Goal: Task Accomplishment & Management: Use online tool/utility

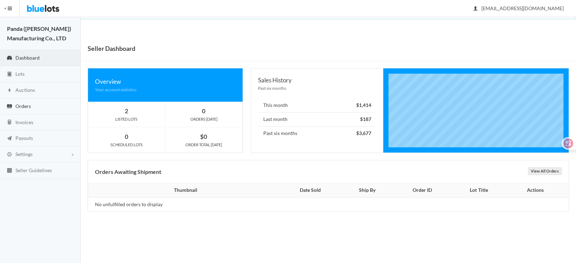
click at [26, 107] on span "Orders" at bounding box center [22, 106] width 15 height 6
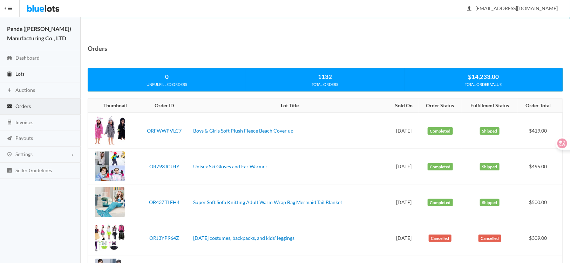
click at [26, 73] on link "Lots" at bounding box center [40, 74] width 81 height 16
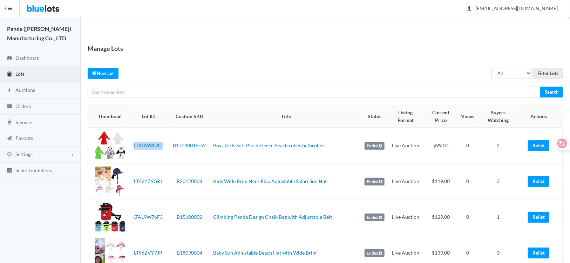
drag, startPoint x: 163, startPoint y: 152, endPoint x: 133, endPoint y: 152, distance: 30.2
click at [133, 152] on td "LTXGW9L2FJ" at bounding box center [148, 146] width 41 height 36
copy link "LTXGW9L2FJ"
drag, startPoint x: 541, startPoint y: 146, endPoint x: 325, endPoint y: 22, distance: 249.2
click at [541, 146] on link "Relist" at bounding box center [538, 145] width 21 height 11
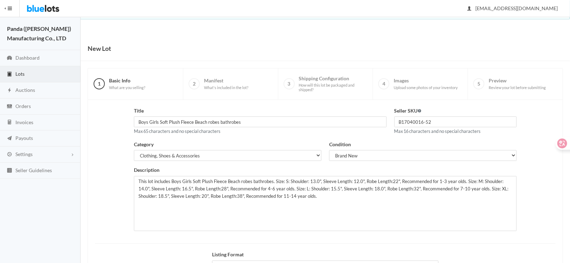
scroll to position [87, 0]
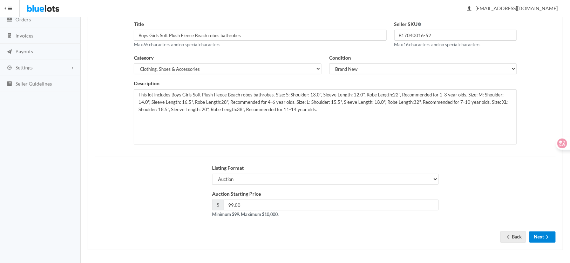
click at [539, 237] on button "Next" at bounding box center [543, 236] width 26 height 11
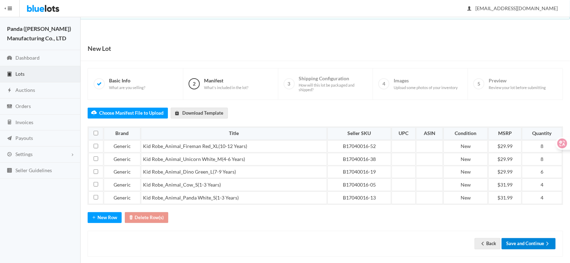
drag, startPoint x: 518, startPoint y: 244, endPoint x: 513, endPoint y: 244, distance: 4.6
click at [518, 244] on button "Save and Continue" at bounding box center [529, 243] width 54 height 11
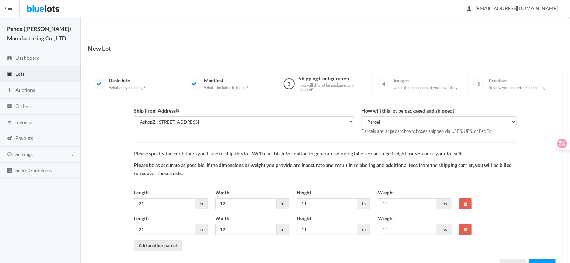
scroll to position [28, 0]
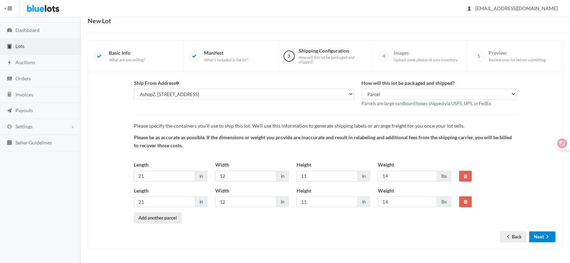
click at [544, 234] on button "Next" at bounding box center [543, 236] width 26 height 11
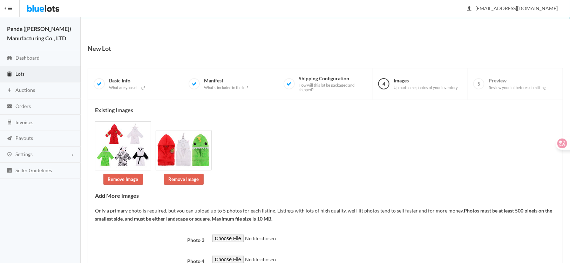
scroll to position [74, 0]
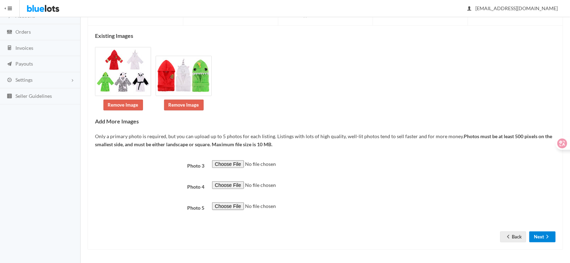
click at [535, 234] on button "Next" at bounding box center [543, 236] width 26 height 11
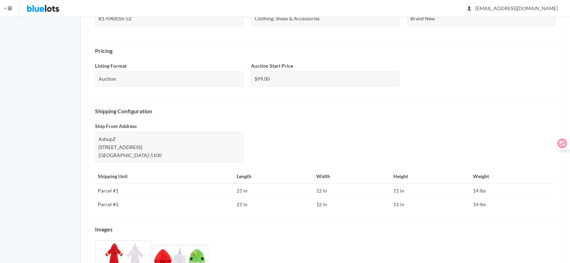
scroll to position [268, 0]
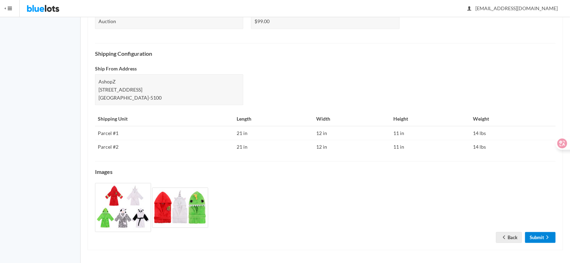
click at [542, 234] on link "Submit" at bounding box center [540, 237] width 31 height 11
